Goal: Check status: Check status

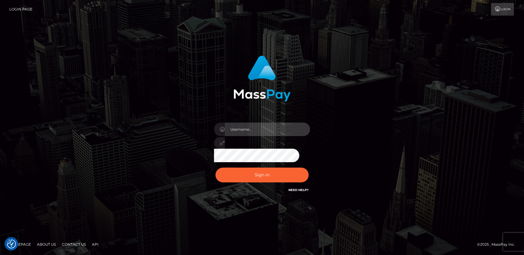
click at [254, 128] on input "text" at bounding box center [267, 130] width 85 height 14
type input "[PERSON_NAME].wowcan"
click at [216, 168] on button "Sign in" at bounding box center [262, 175] width 93 height 15
click at [267, 128] on input "text" at bounding box center [267, 130] width 85 height 14
type input "[PERSON_NAME].wowcan"
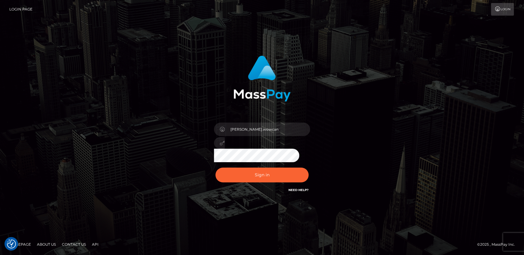
click at [216, 168] on button "Sign in" at bounding box center [262, 175] width 93 height 15
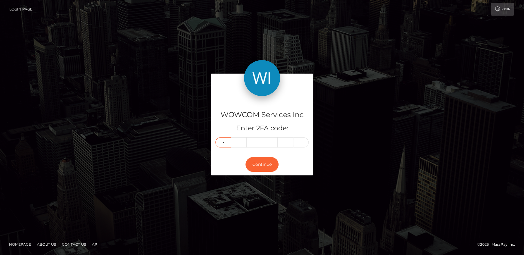
type input "6"
type input "7"
type input "2"
type input "4"
type input "1"
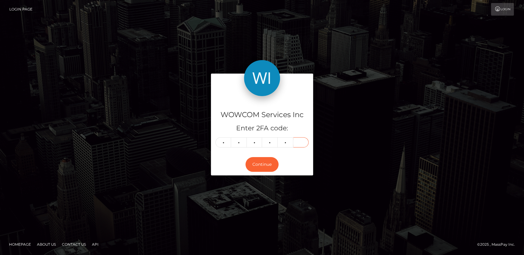
type input "3"
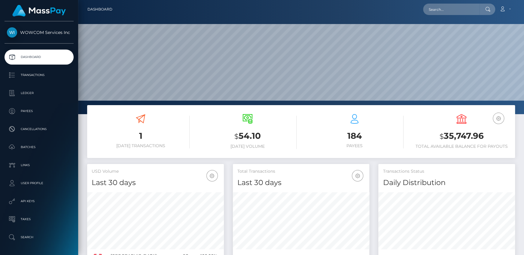
scroll to position [106, 136]
drag, startPoint x: 445, startPoint y: 136, endPoint x: 484, endPoint y: 133, distance: 39.5
click at [484, 133] on h3 "$ 35,747.96" at bounding box center [462, 136] width 98 height 12
copy h3 "35,747.96"
click at [501, 14] on link "Account" at bounding box center [505, 9] width 18 height 13
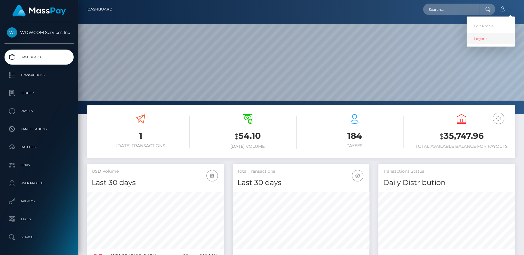
click at [492, 35] on link "Logout" at bounding box center [491, 38] width 48 height 11
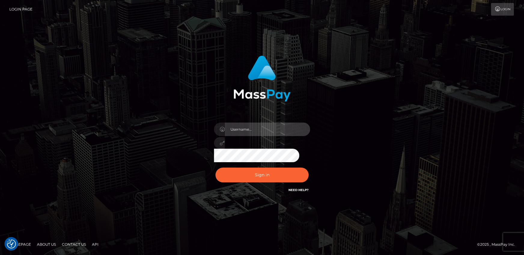
click at [258, 125] on input "text" at bounding box center [267, 130] width 85 height 14
type input "Andrei.rollacan"
click at [216, 168] on button "Sign in" at bounding box center [262, 175] width 93 height 15
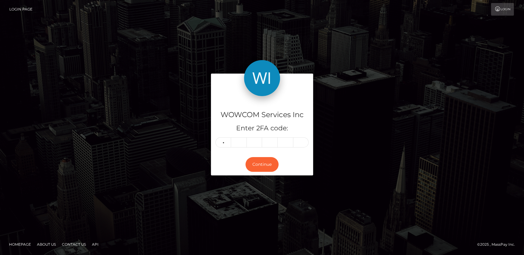
type input "5"
type input "7"
type input "6"
type input "8"
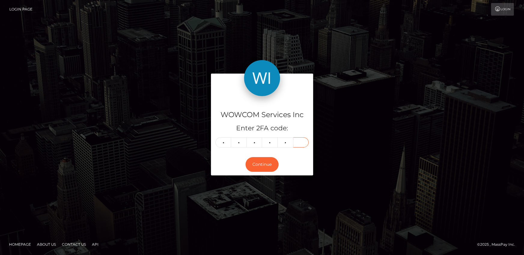
type input "0"
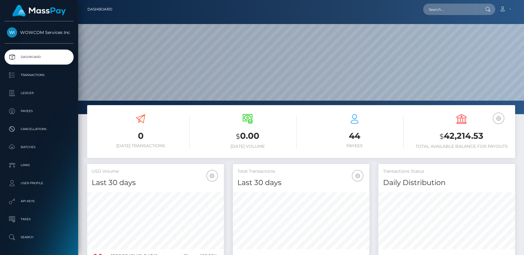
scroll to position [106, 136]
drag, startPoint x: 445, startPoint y: 136, endPoint x: 483, endPoint y: 136, distance: 37.9
click at [483, 136] on h3 "$ 42,214.53" at bounding box center [462, 136] width 98 height 12
copy h3 "42,214.53"
click at [506, 9] on link "Account" at bounding box center [505, 9] width 18 height 13
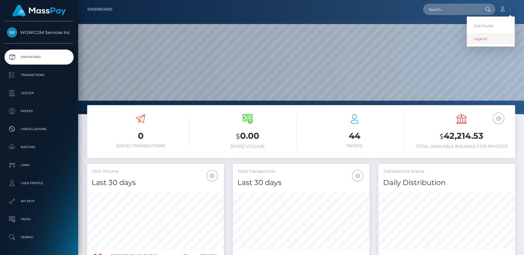
drag, startPoint x: 482, startPoint y: 37, endPoint x: 473, endPoint y: 31, distance: 10.8
click at [482, 37] on link "Logout" at bounding box center [491, 38] width 48 height 11
